Goal: Task Accomplishment & Management: Manage account settings

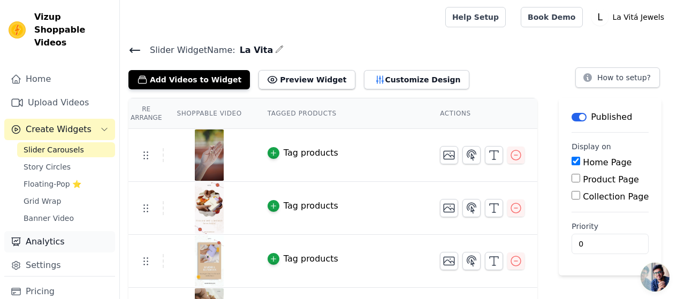
click at [52, 231] on link "Analytics" at bounding box center [59, 241] width 111 height 21
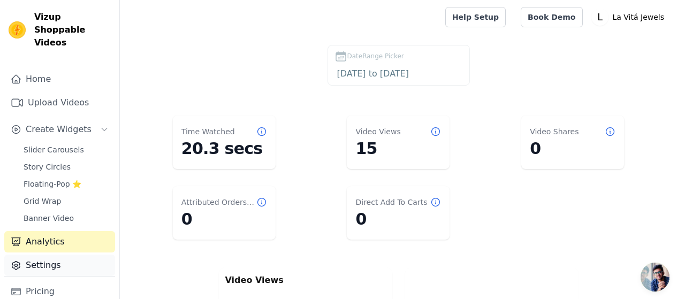
scroll to position [42, 0]
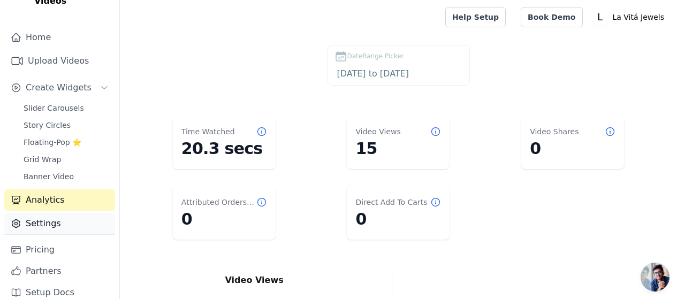
click at [63, 216] on link "Settings" at bounding box center [59, 223] width 111 height 21
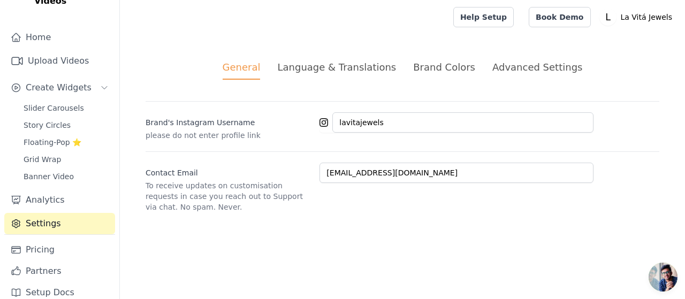
click at [353, 65] on div "Language & Translations" at bounding box center [336, 67] width 119 height 14
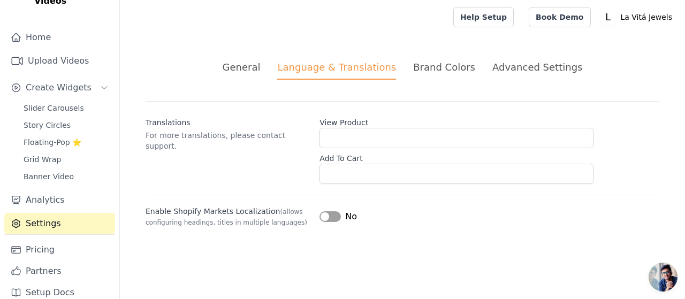
click at [425, 65] on div "Brand Colors" at bounding box center [444, 67] width 62 height 14
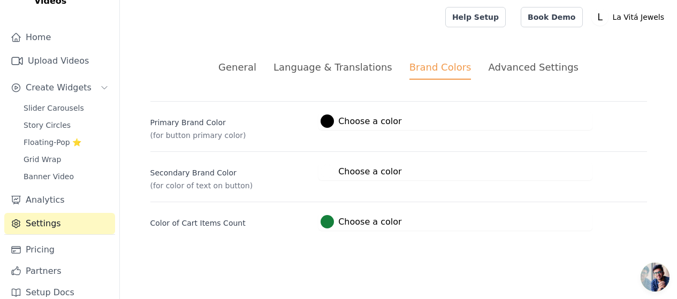
click at [330, 220] on div at bounding box center [326, 221] width 13 height 13
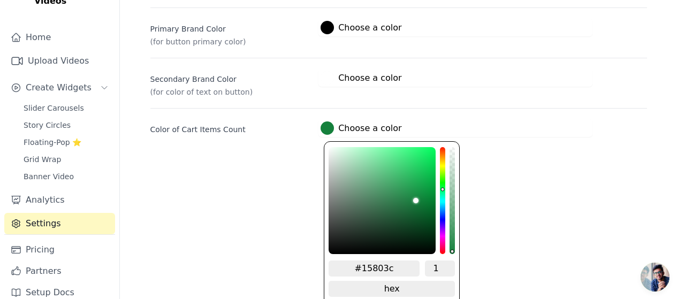
scroll to position [98, 0]
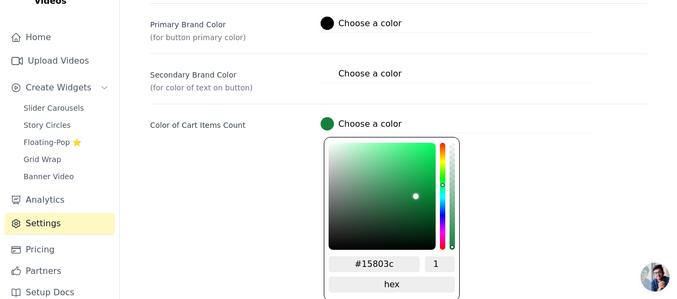
click at [392, 263] on input "#15803c" at bounding box center [374, 264] width 91 height 16
type input "#"
paste input "E6E6FA"
type input "#e6e6fa"
type input "#E6E6FA"
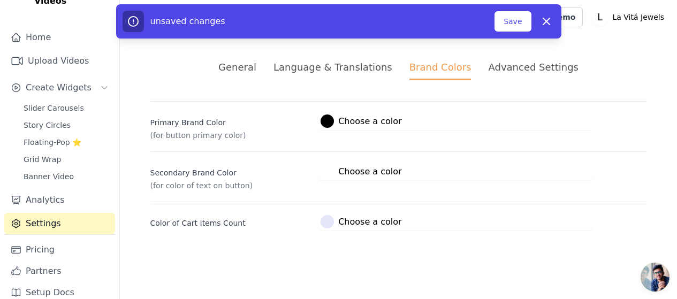
scroll to position [0, 0]
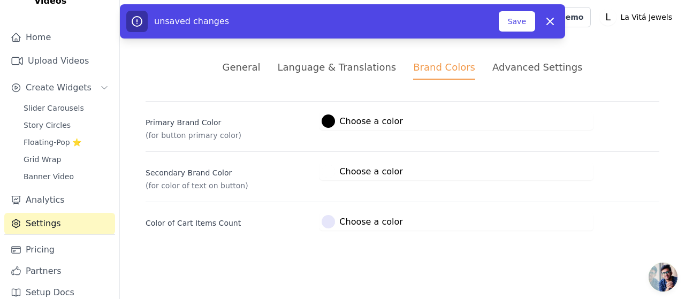
click at [513, 195] on html "Vizup Shoppable Videos Home Upload Videos Create Widgets Slider Carousels Story…" at bounding box center [342, 128] width 685 height 256
click at [325, 119] on div at bounding box center [328, 121] width 13 height 13
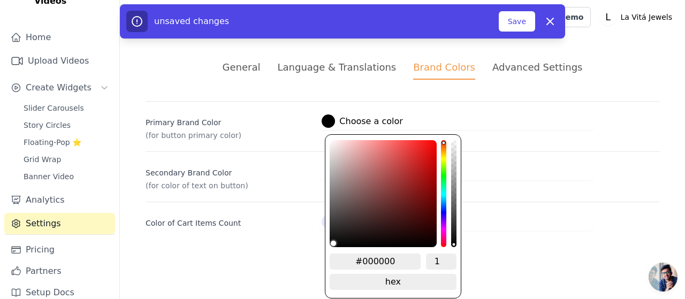
click at [400, 258] on input "#000000" at bounding box center [375, 262] width 91 height 16
drag, startPoint x: 400, startPoint y: 258, endPoint x: 331, endPoint y: 256, distance: 69.1
click at [331, 256] on input "#000000" at bounding box center [375, 262] width 91 height 16
paste input "E6E6FA"
type input "#000000"
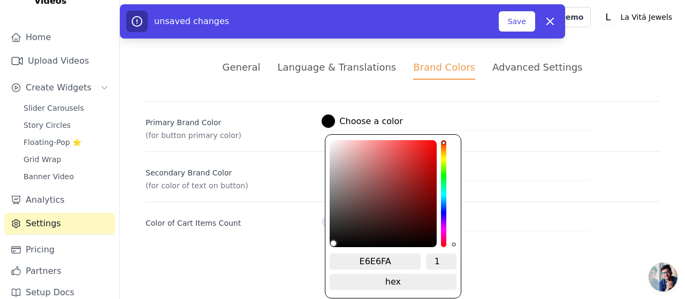
type input "E6E6FA"
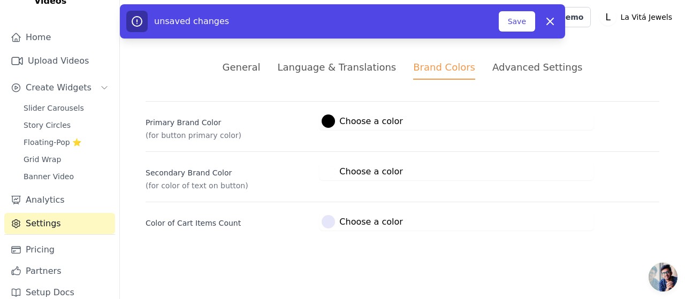
click at [490, 243] on div "General Language & Translations Brand Colors Advanced Settings unsaved changes …" at bounding box center [402, 145] width 565 height 222
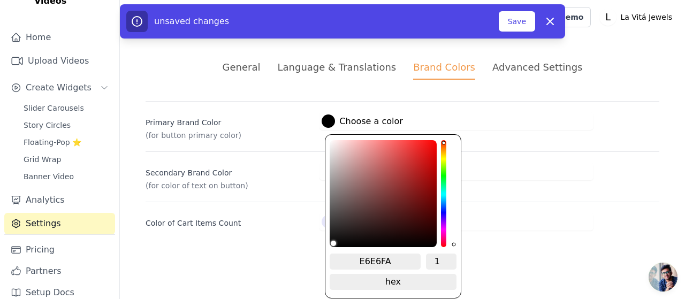
click at [372, 126] on label "#000000 Choose a color" at bounding box center [362, 121] width 81 height 13
click at [362, 261] on input "E6E6FA" at bounding box center [375, 262] width 91 height 16
type input "#e6e6fa"
type input "#E6E6FA"
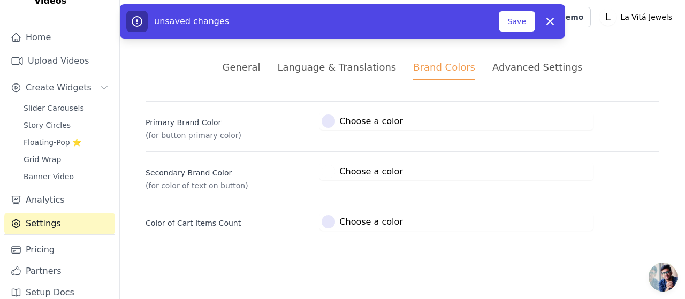
click at [283, 255] on div "General Language & Translations Brand Colors Advanced Settings unsaved changes …" at bounding box center [402, 145] width 565 height 222
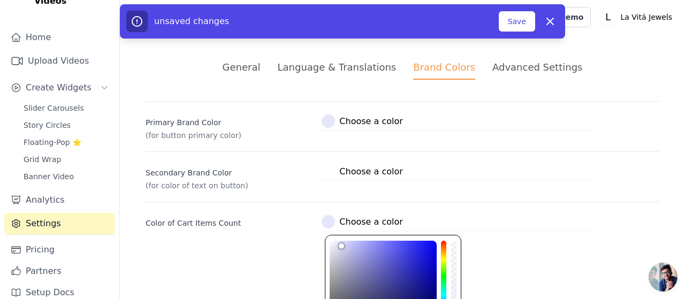
click at [331, 222] on div at bounding box center [328, 221] width 13 height 13
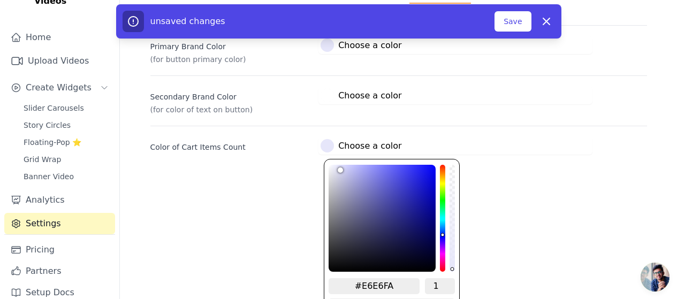
scroll to position [98, 0]
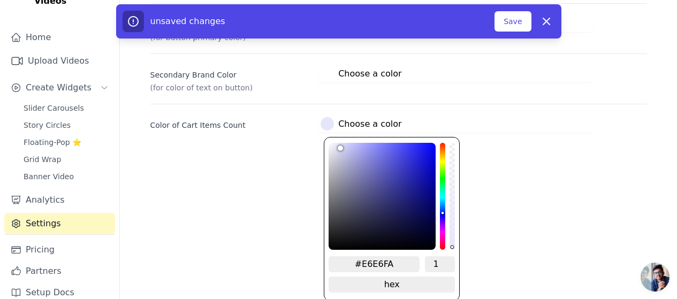
drag, startPoint x: 393, startPoint y: 263, endPoint x: 363, endPoint y: 265, distance: 30.0
click at [363, 265] on input "#E6E6FA" at bounding box center [374, 264] width 91 height 16
paste input "744F97"
type input "#744f97"
type input "#744F97"
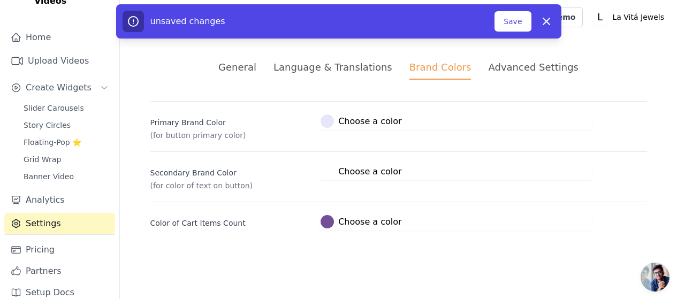
scroll to position [0, 0]
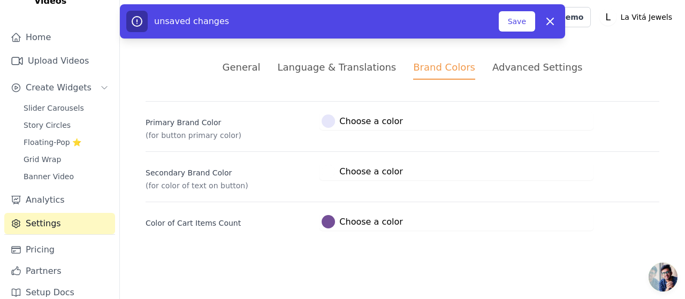
click at [271, 255] on html "Vizup Shoppable Videos Home Upload Videos Create Widgets Slider Carousels Story…" at bounding box center [342, 128] width 685 height 256
click at [329, 170] on div at bounding box center [328, 171] width 13 height 13
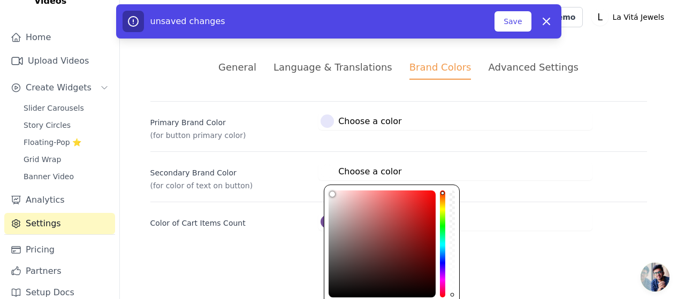
type input "#f5eded"
type input "#efe7e7"
type input "#e2dbdb"
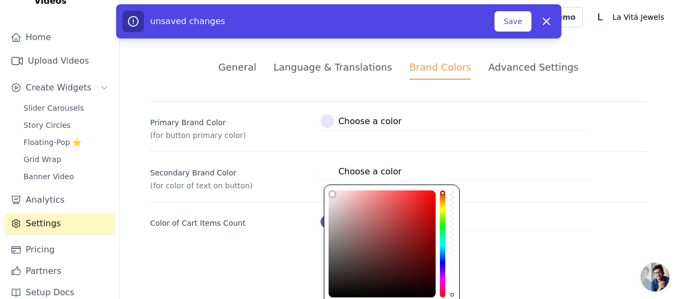
type input "#e2dbdb"
type input "#cec7c7"
type input "#ada5a5"
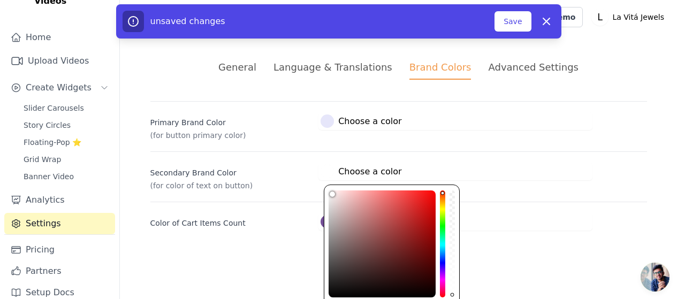
type input "#9d9696"
type input "#8c8181"
type input "#877b7b"
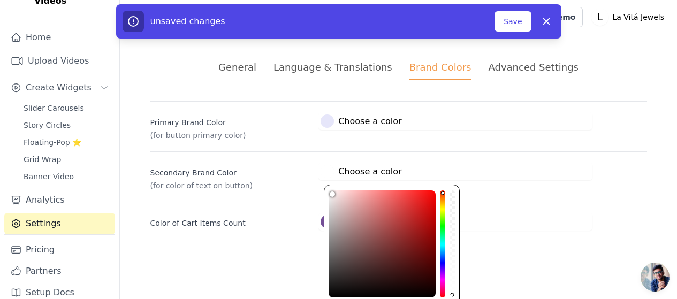
type input "#877b7b"
type input "#766a6a"
type input "#6a5f5f"
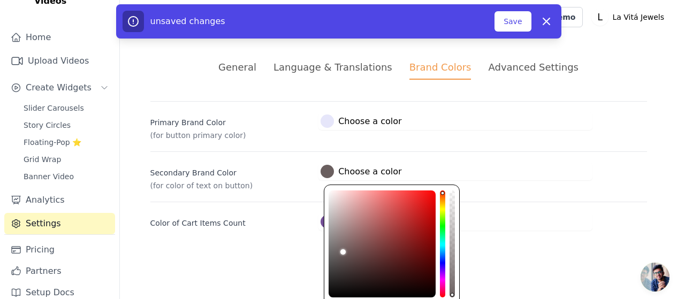
type input "#5f5454"
type input "#544949"
type input "#494040"
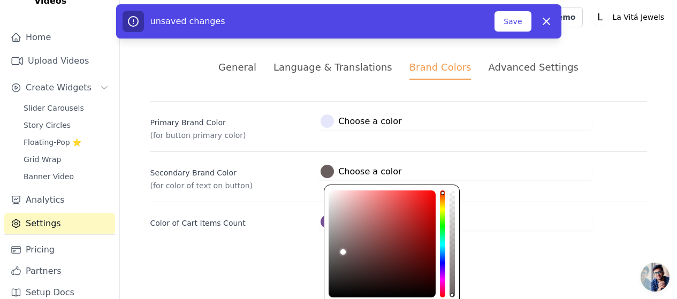
type input "#494040"
type input "#423939"
type input "#3a3232"
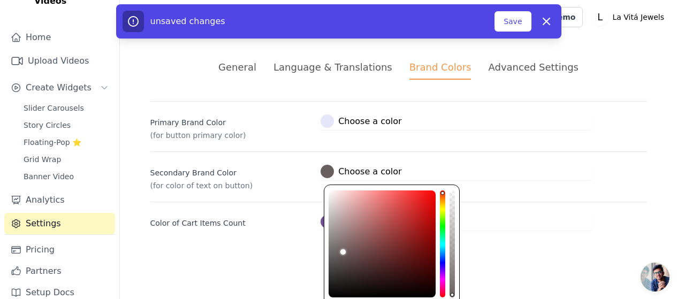
type input "#302929"
type input "#272121"
type input "#1b1717"
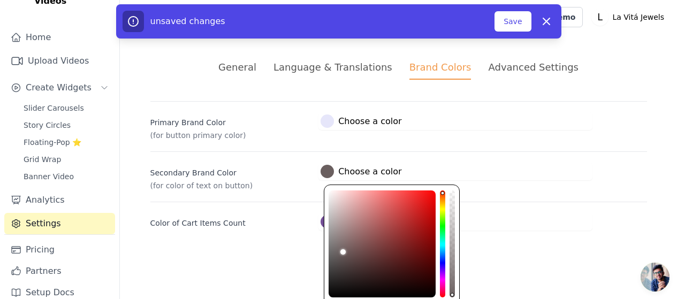
type input "#1b1717"
type input "#110f0f"
type input "#0d0b0b"
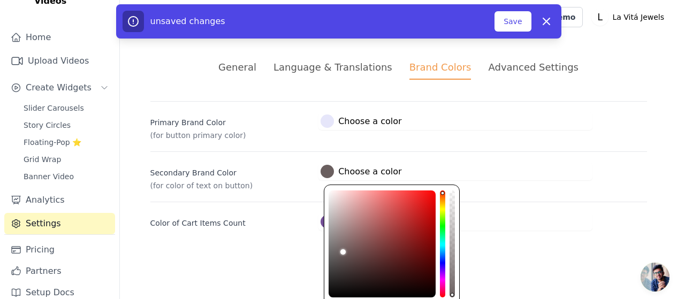
type input "#0b0909"
type input "#040404"
type input "#000000"
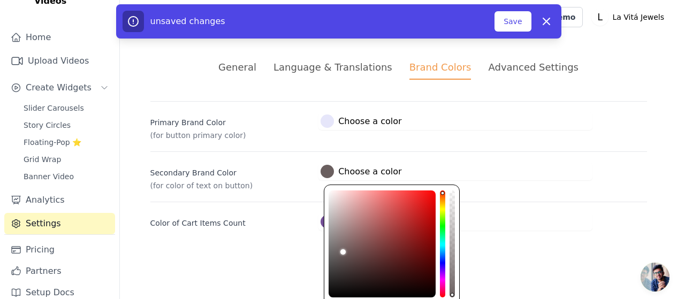
type input "#000000"
drag, startPoint x: 331, startPoint y: 193, endPoint x: 294, endPoint y: 294, distance: 107.5
click at [323, 256] on html "Vizup Shoppable Videos Home Upload Videos Create Widgets Slider Carousels Story…" at bounding box center [338, 128] width 677 height 256
click at [274, 256] on html "Vizup Shoppable Videos Home Upload Videos Create Widgets Slider Carousels Story…" at bounding box center [338, 128] width 677 height 256
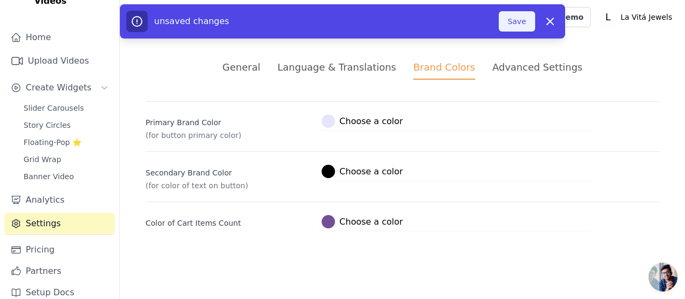
click at [508, 26] on button "Save" at bounding box center [517, 21] width 36 height 20
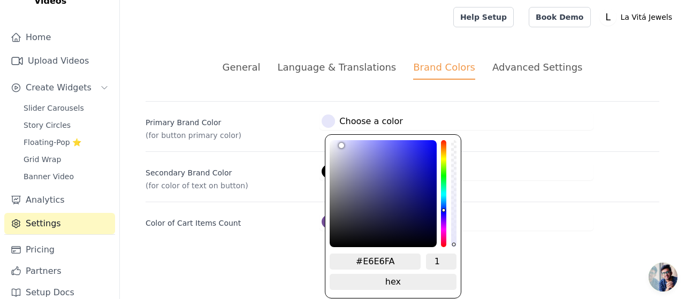
click at [326, 122] on div at bounding box center [328, 121] width 13 height 13
type input "#070707"
type input "#080808"
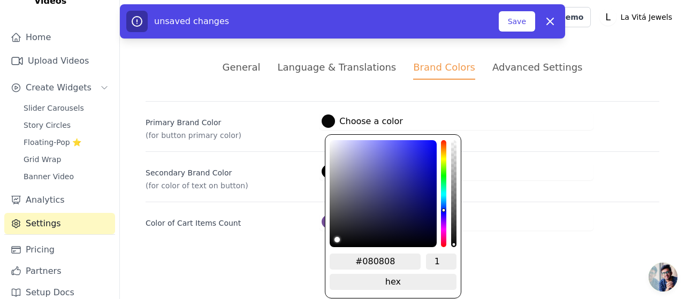
type input "#09090a"
type input "#080808"
type input "#070707"
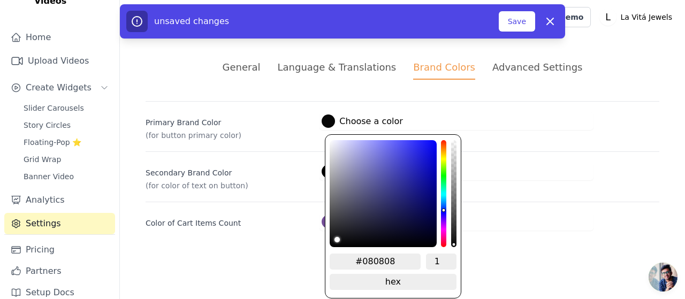
type input "#070707"
type input "#060606"
type input "#040404"
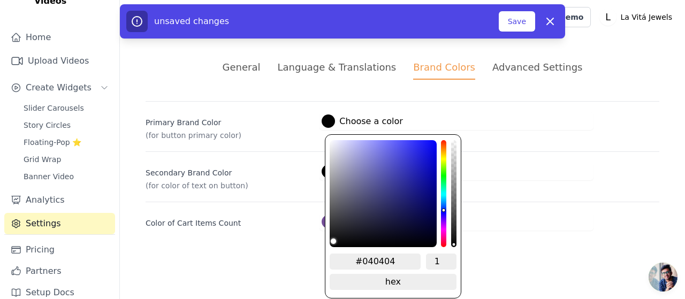
type input "#030303"
type input "#010101"
type input "#000000"
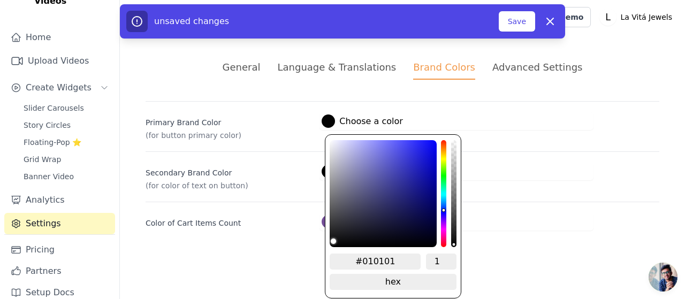
type input "#000000"
drag, startPoint x: 333, startPoint y: 243, endPoint x: 319, endPoint y: 248, distance: 14.7
click at [319, 248] on div "General Language & Translations Brand Colors Advanced Settings unsaved changes …" at bounding box center [402, 145] width 565 height 222
click at [274, 241] on div "General Language & Translations Brand Colors Advanced Settings unsaved changes …" at bounding box center [402, 145] width 565 height 222
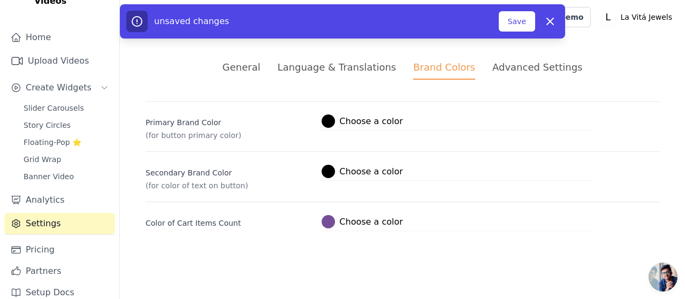
click at [326, 171] on div at bounding box center [328, 171] width 13 height 13
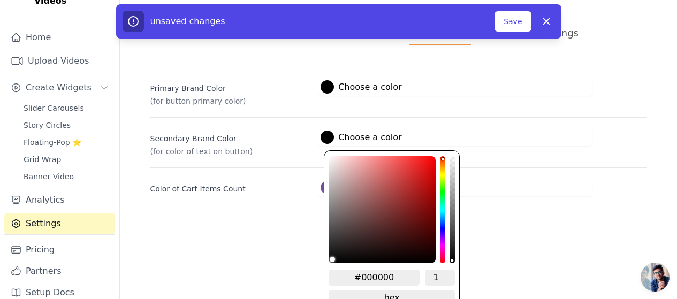
scroll to position [48, 0]
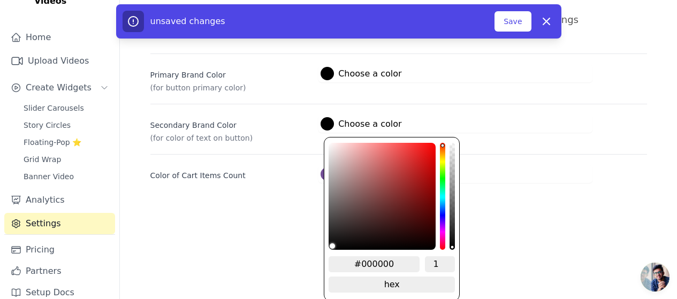
type input "#0f0e0e"
type input "#1b1a1a"
type input "#222020"
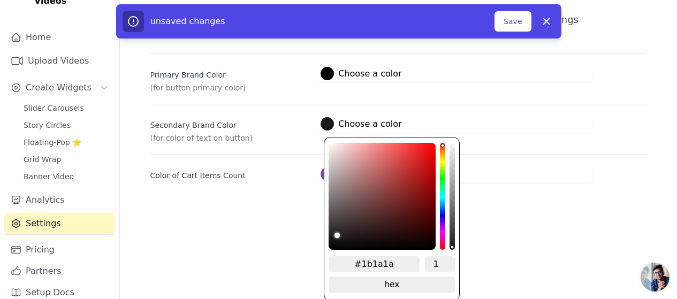
type input "#222020"
type input "#3d3a3a"
type input "#4e4b4b"
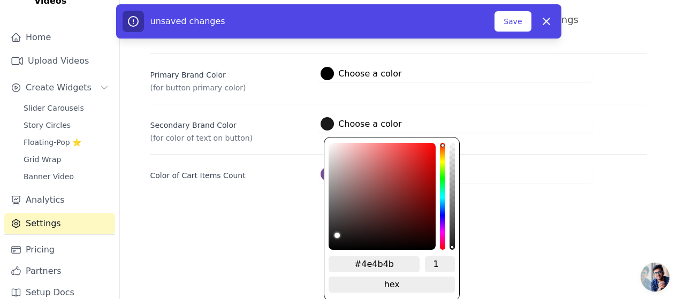
type input "#625d5d"
type input "#726d6d"
type input "#817c7c"
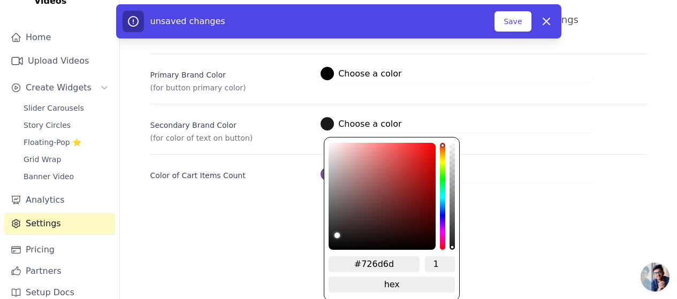
type input "#817c7c"
type input "#8f8a8a"
type input "#9d9999"
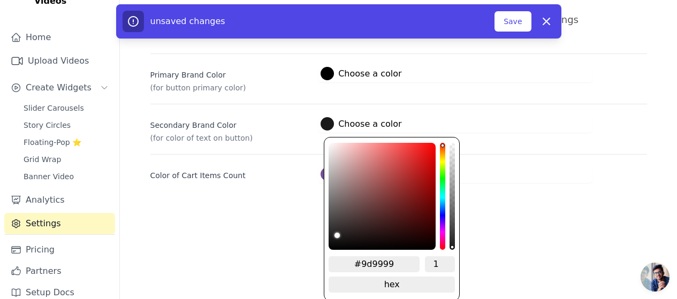
type input "#aeacac"
type input "#b7b7b7"
type input "#bbbbbb"
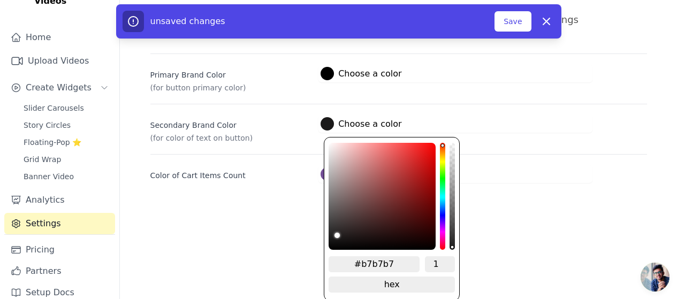
type input "#bbbbbb"
type input "#c0c0c0"
type input "#c2c2c2"
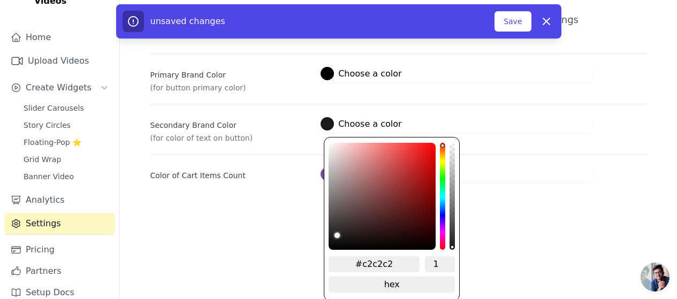
type input "#c5c5c5"
type input "#cbcbcb"
type input "#d0d0d0"
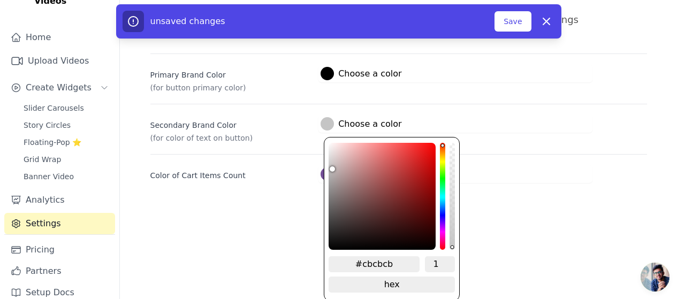
type input "#d0d0d0"
type input "#d8d8d8"
type input "#dbdbdb"
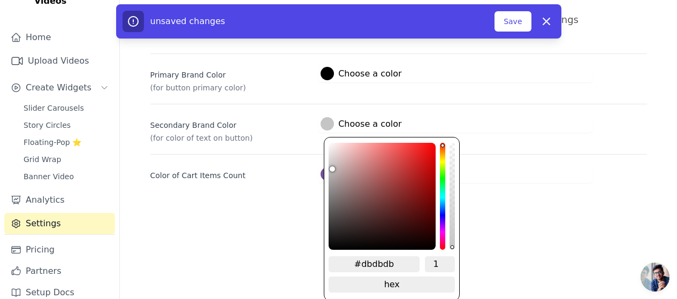
type input "#dedede"
type input "#e4e4e4"
type input "#e7e7e7"
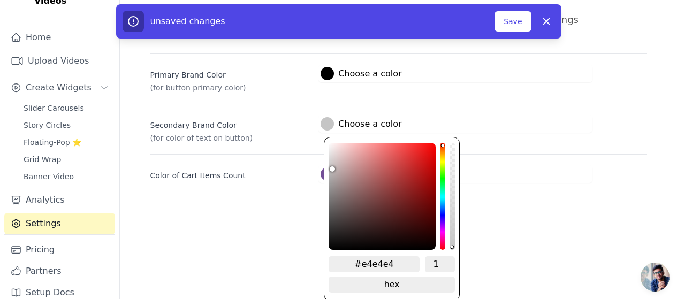
type input "#e7e7e7"
type input "#eeeeee"
type input "#f0f0f0"
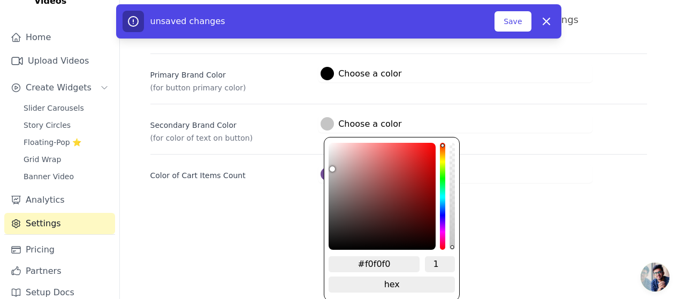
type input "#f3f3f3"
type input "#f8f8f8"
type input "#fbfbfb"
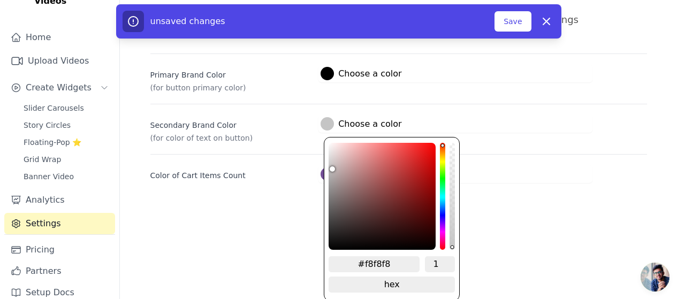
type input "#fbfbfb"
type input "#fefefe"
type input "#ffffff"
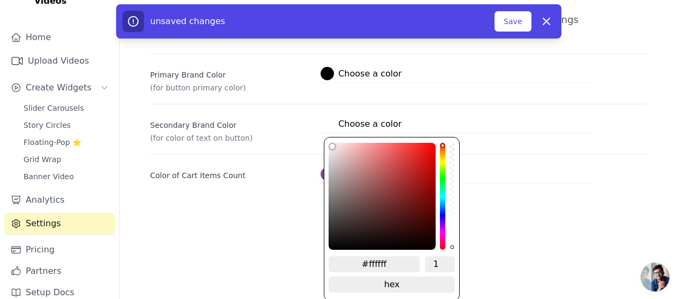
drag, startPoint x: 332, startPoint y: 242, endPoint x: 301, endPoint y: 128, distance: 118.1
click at [301, 128] on div "Secondary Brand Color (for color of text on button) #ffffff Choose a color #fff…" at bounding box center [398, 124] width 497 height 40
click at [296, 209] on html "Vizup Shoppable Videos Home Upload Videos Create Widgets Slider Carousels Story…" at bounding box center [338, 80] width 677 height 256
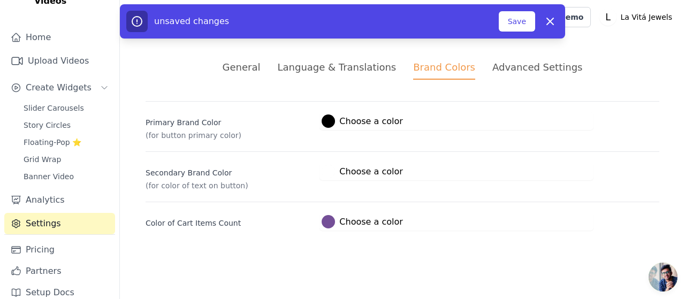
click at [325, 225] on div at bounding box center [328, 221] width 13 height 13
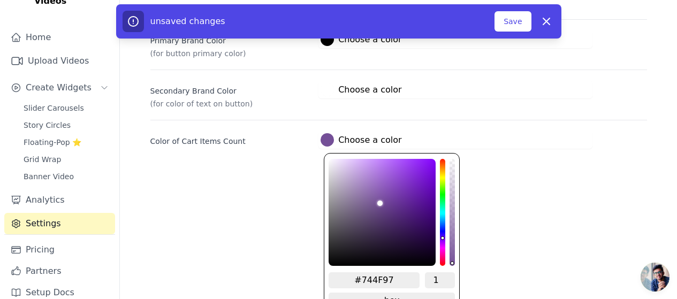
scroll to position [98, 0]
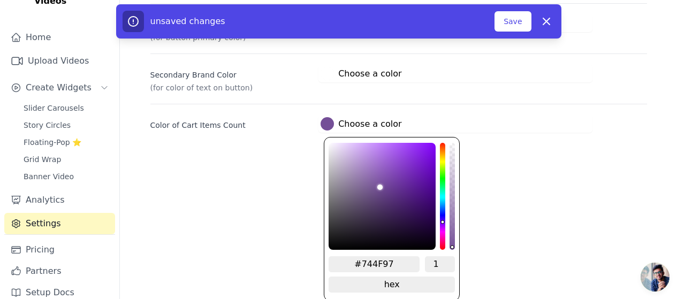
type input "#77519b"
click at [378, 184] on div "brightness channel" at bounding box center [379, 196] width 5 height 105
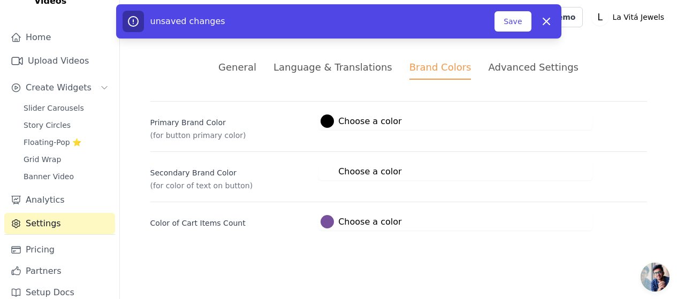
scroll to position [0, 0]
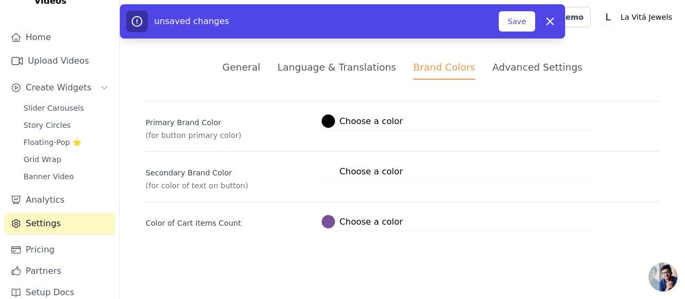
click at [262, 185] on html "Vizup Shoppable Videos Home Upload Videos Create Widgets Slider Carousels Story…" at bounding box center [342, 128] width 685 height 256
click at [513, 17] on button "Save" at bounding box center [517, 21] width 36 height 20
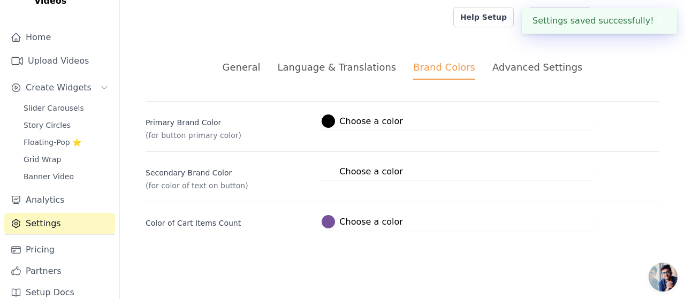
click at [496, 69] on div "Advanced Settings" at bounding box center [537, 67] width 90 height 14
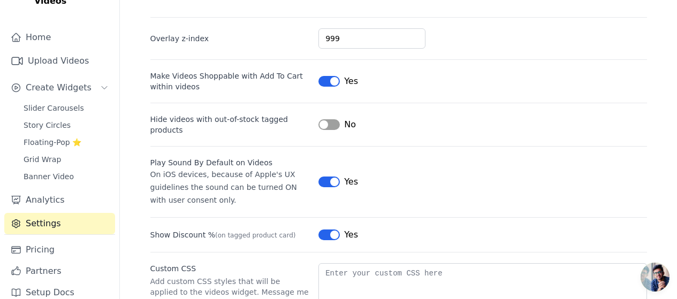
scroll to position [107, 0]
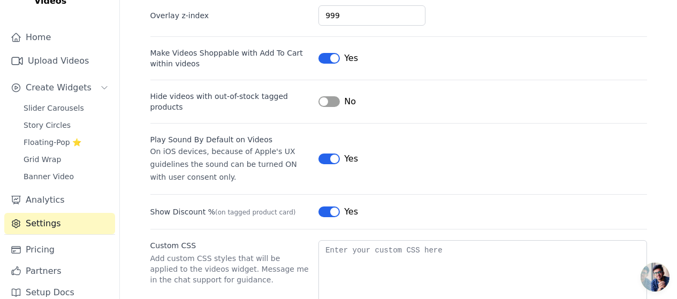
click at [323, 98] on button "Label" at bounding box center [328, 101] width 21 height 11
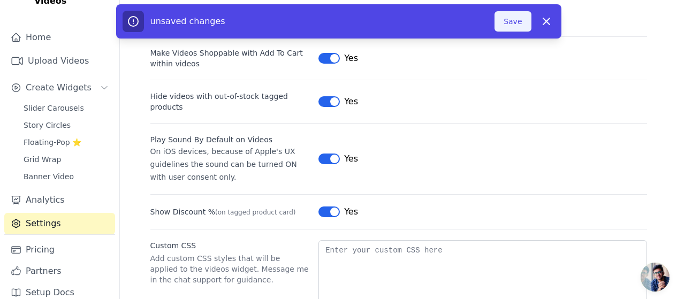
click at [510, 21] on button "Save" at bounding box center [512, 21] width 36 height 20
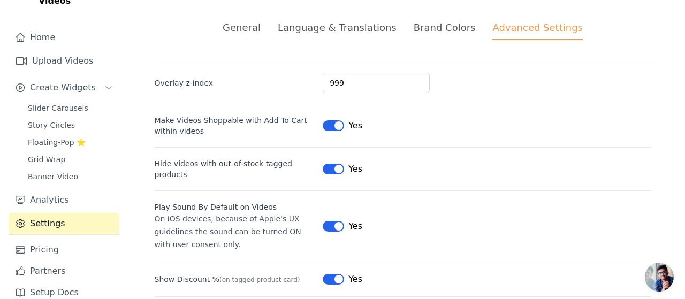
scroll to position [0, 0]
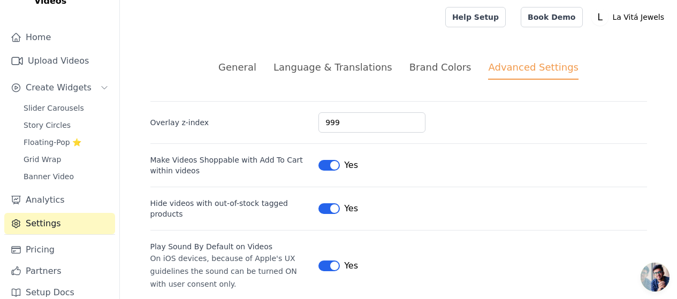
click at [429, 73] on div "Brand Colors" at bounding box center [440, 67] width 62 height 14
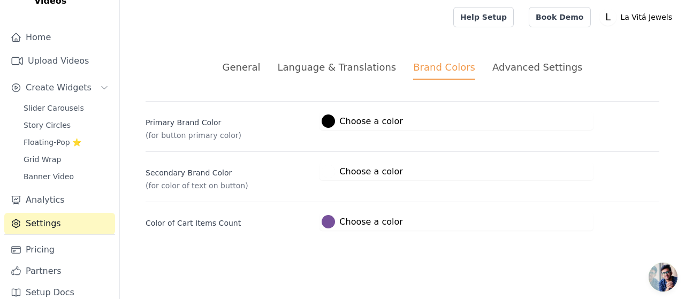
click at [251, 65] on div "General" at bounding box center [242, 67] width 38 height 14
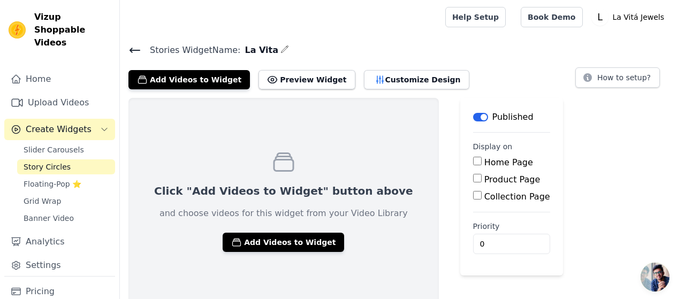
scroll to position [4, 0]
